Goal: Entertainment & Leisure: Consume media (video, audio)

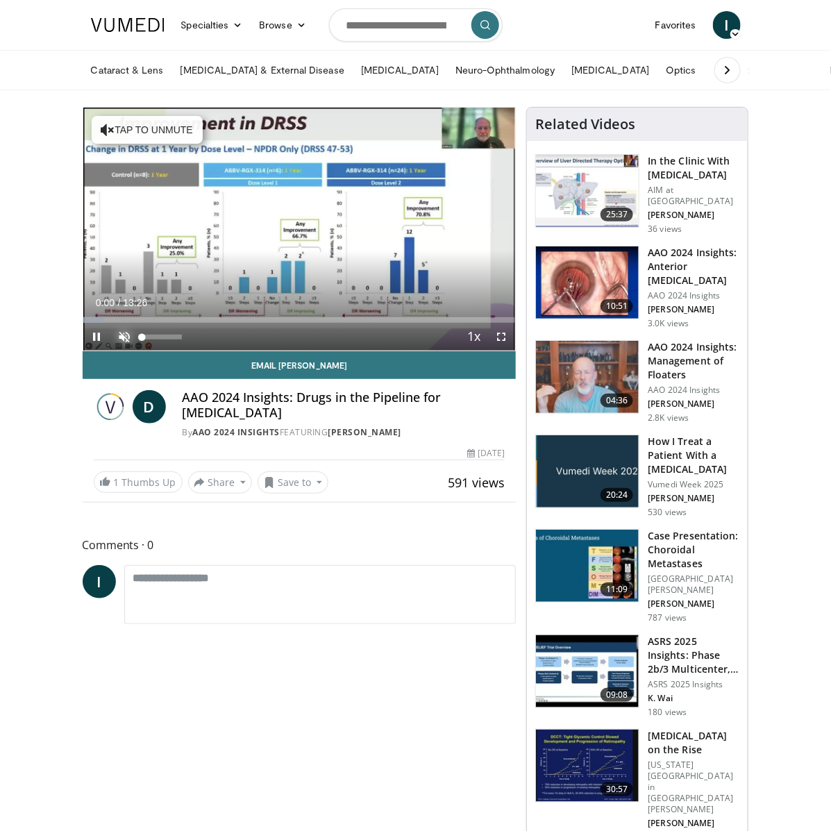
click at [126, 335] on span "Video Player" at bounding box center [125, 337] width 28 height 28
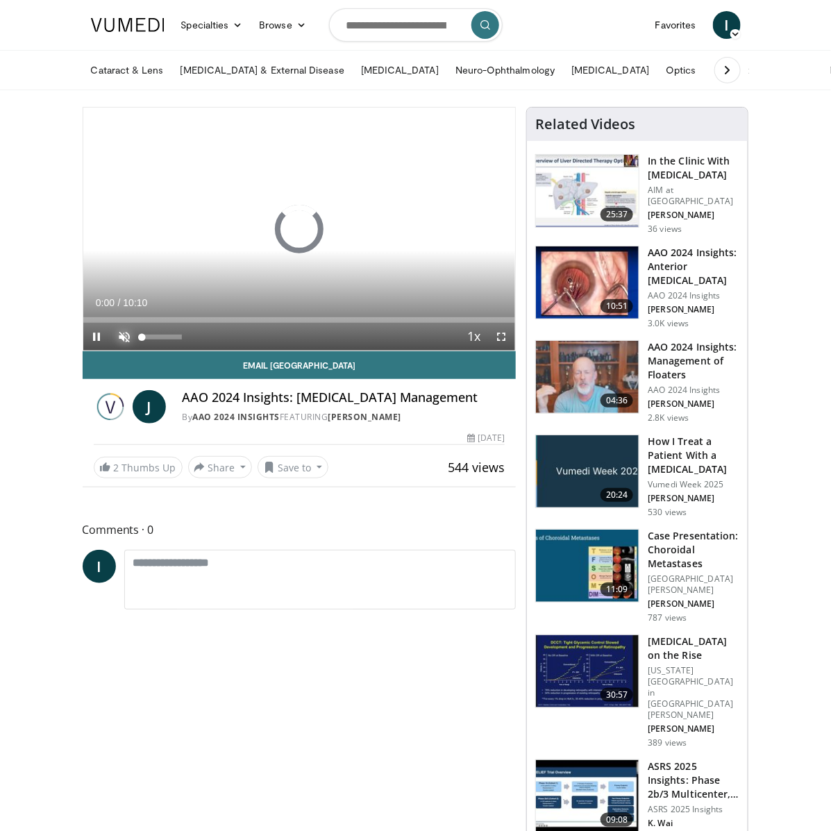
click at [125, 333] on span "Video Player" at bounding box center [125, 337] width 28 height 28
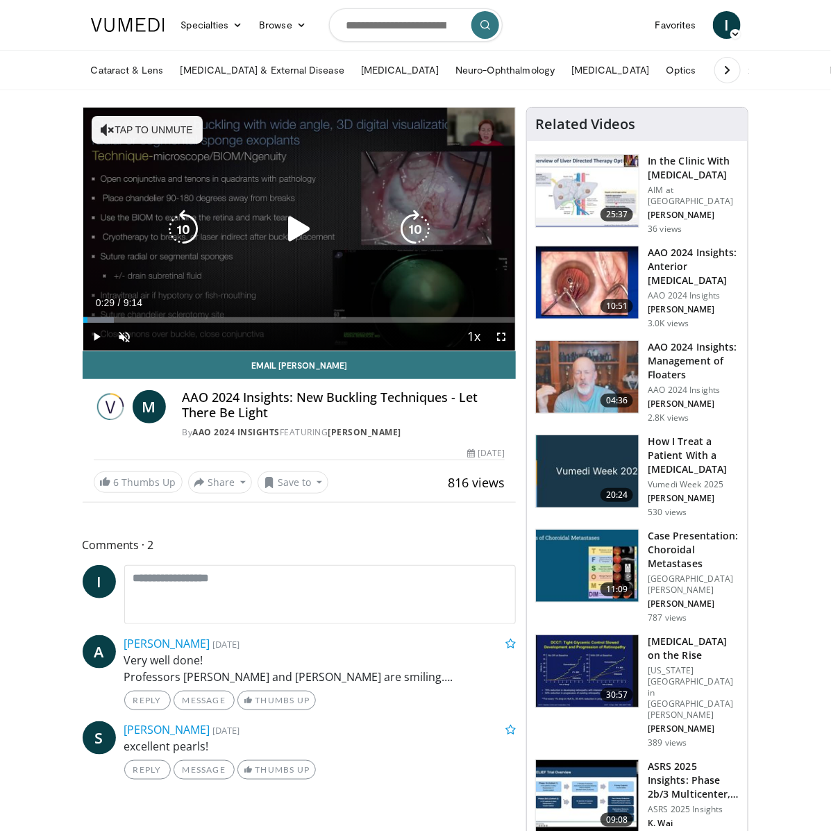
click at [106, 315] on div "Loaded : 7.22% 0:29 0:30" at bounding box center [299, 316] width 433 height 13
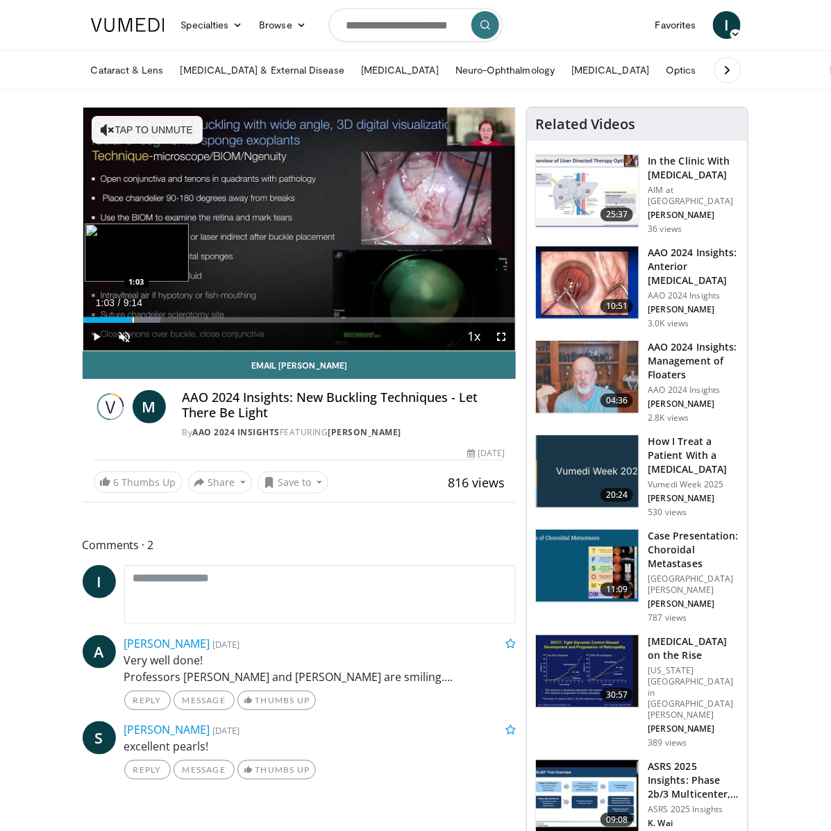
click at [133, 317] on div "Progress Bar" at bounding box center [133, 320] width 1 height 6
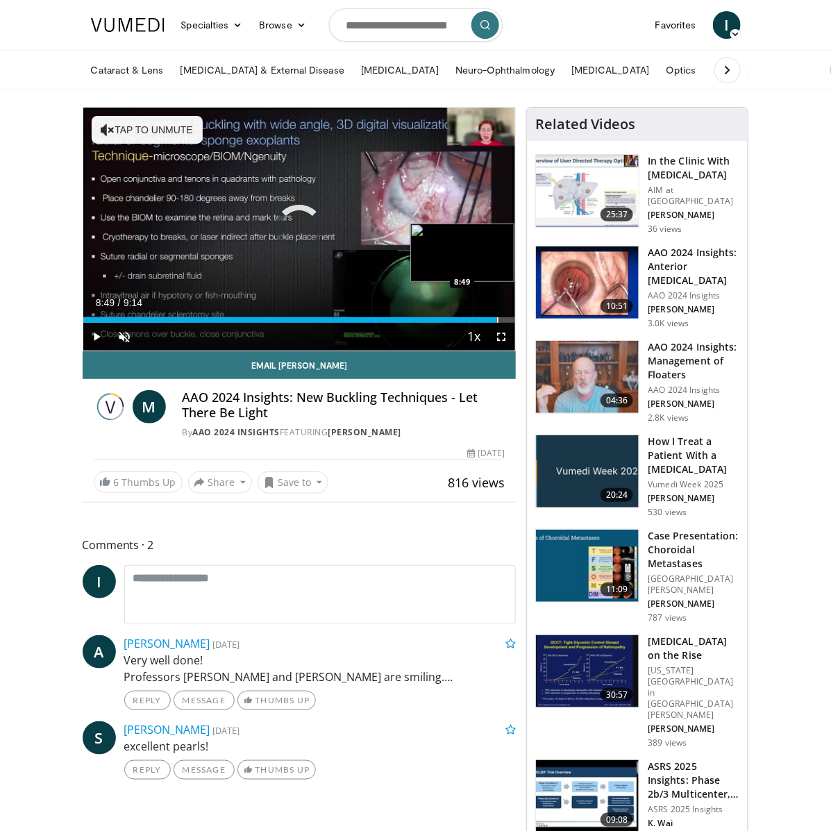
click at [497, 317] on div "Progress Bar" at bounding box center [497, 320] width 1 height 6
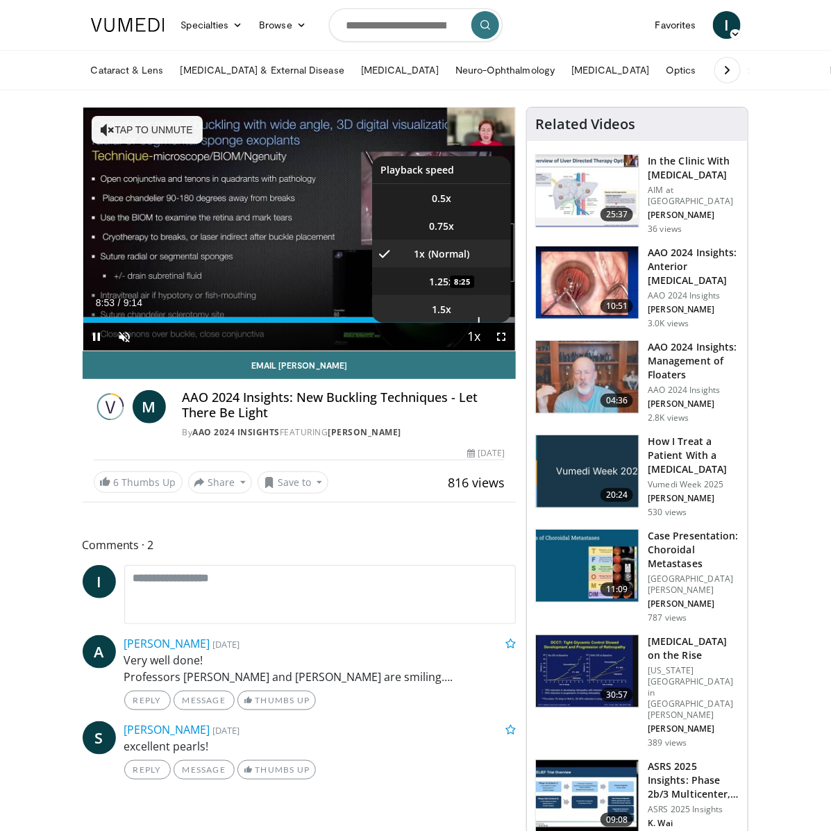
click at [478, 319] on li "1.5x" at bounding box center [441, 309] width 139 height 28
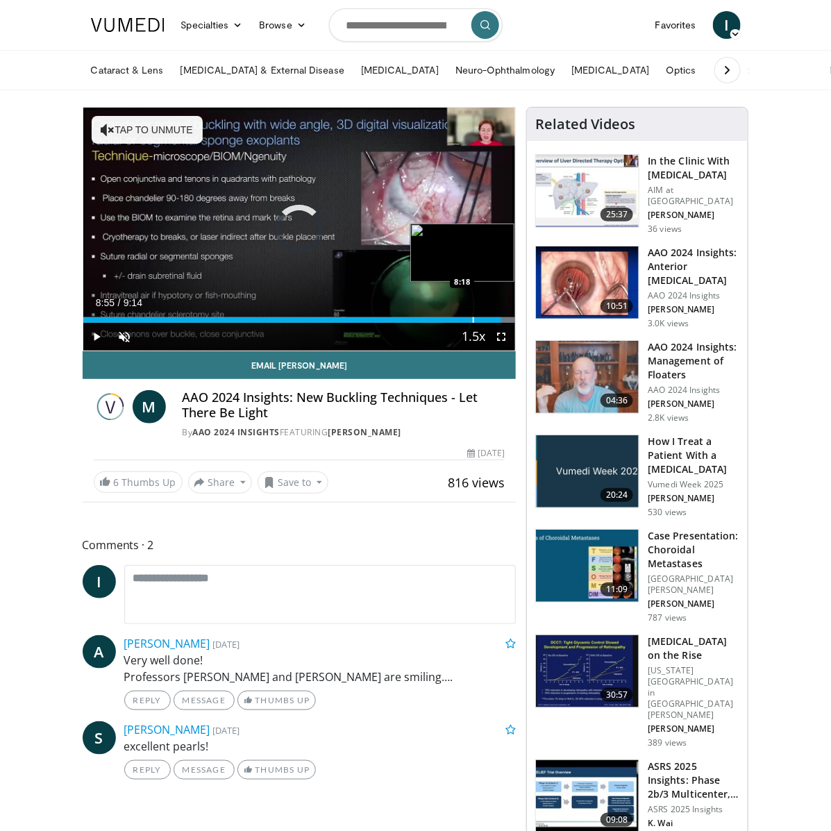
click at [473, 320] on div "Progress Bar" at bounding box center [473, 320] width 1 height 6
